Goal: Task Accomplishment & Management: Manage account settings

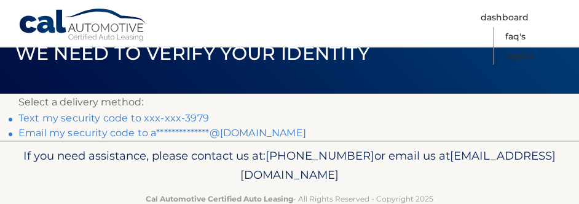
scroll to position [47, 0]
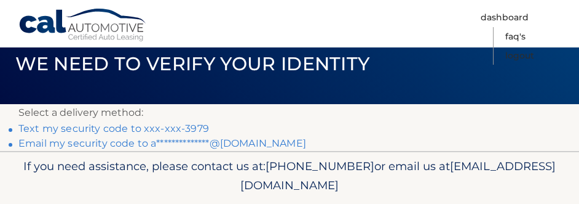
click at [84, 122] on link "Text my security code to xxx-xxx-3979" at bounding box center [113, 128] width 191 height 12
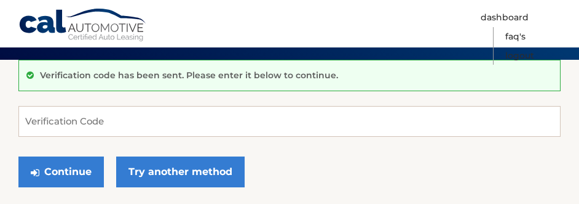
scroll to position [93, 0]
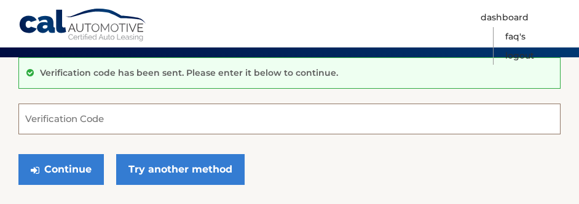
click at [161, 114] on input "Verification Code" at bounding box center [289, 118] width 542 height 31
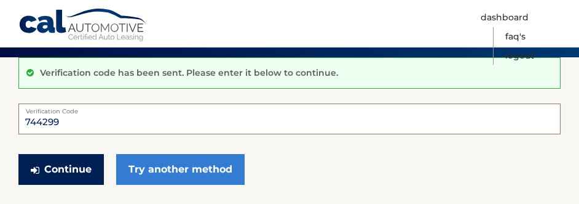
type input "744299"
click at [63, 162] on button "Continue" at bounding box center [60, 169] width 85 height 31
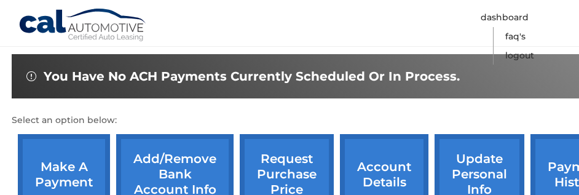
scroll to position [396, 0]
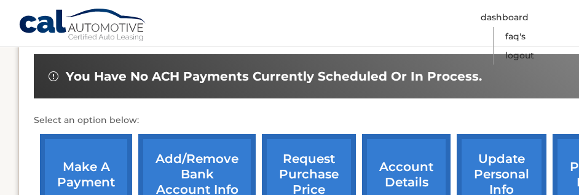
click at [87, 149] on link "make a payment" at bounding box center [86, 174] width 92 height 81
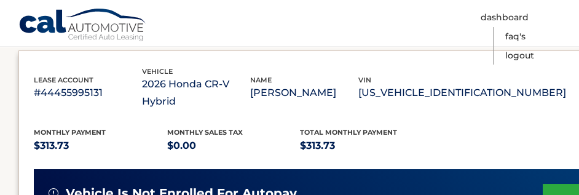
scroll to position [234, 0]
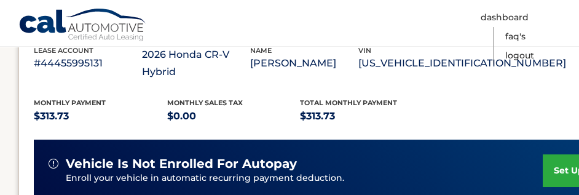
click at [559, 154] on link "set up autopay" at bounding box center [589, 170] width 93 height 33
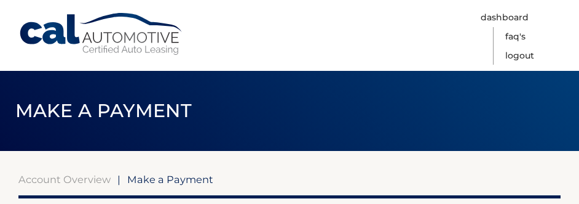
select select "OWRlZTcxNzktZTMwZS00Zjc5LTlkYTktNTdjZDgyMWU2MjE5"
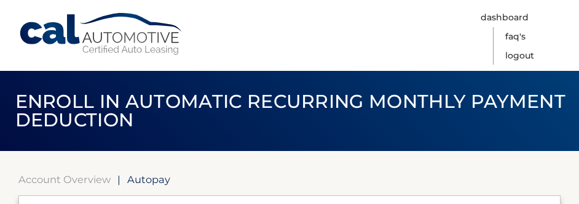
select select "OWRlZTcxNzktZTMwZS00Zjc5LTlkYTktNTdjZDgyMWU2MjE5"
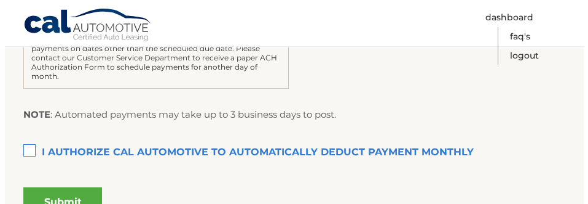
scroll to position [386, 0]
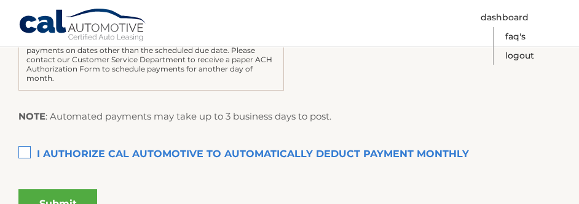
click at [18, 142] on label "I authorize cal automotive to automatically deduct payment monthly This checkbo…" at bounding box center [289, 154] width 542 height 25
click at [0, 0] on input "I authorize cal automotive to automatically deduct payment monthly This checkbo…" at bounding box center [0, 0] width 0 height 0
click at [49, 189] on button "Submit" at bounding box center [57, 204] width 79 height 30
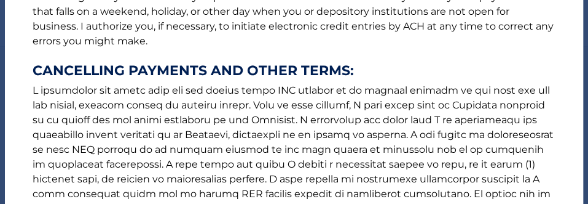
scroll to position [213, 0]
checkbox input "true"
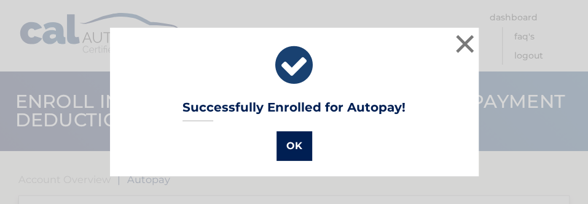
click at [285, 136] on button "OK" at bounding box center [295, 146] width 36 height 30
click at [289, 149] on button "OK" at bounding box center [295, 146] width 36 height 30
